Goal: Task Accomplishment & Management: Complete application form

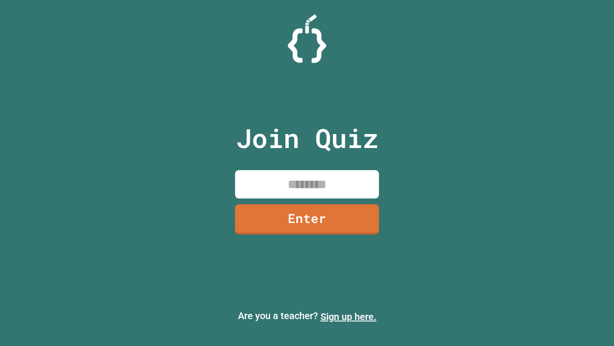
click at [348, 316] on link "Sign up here." at bounding box center [349, 317] width 56 height 12
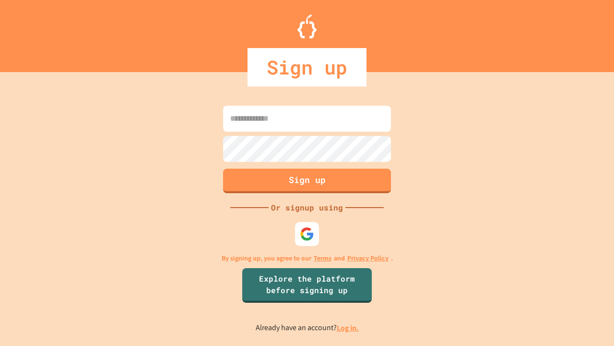
click at [348, 327] on link "Log in." at bounding box center [348, 328] width 22 height 10
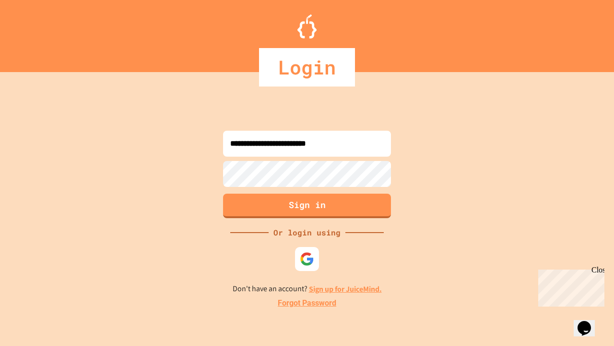
type input "**********"
